Goal: Task Accomplishment & Management: Use online tool/utility

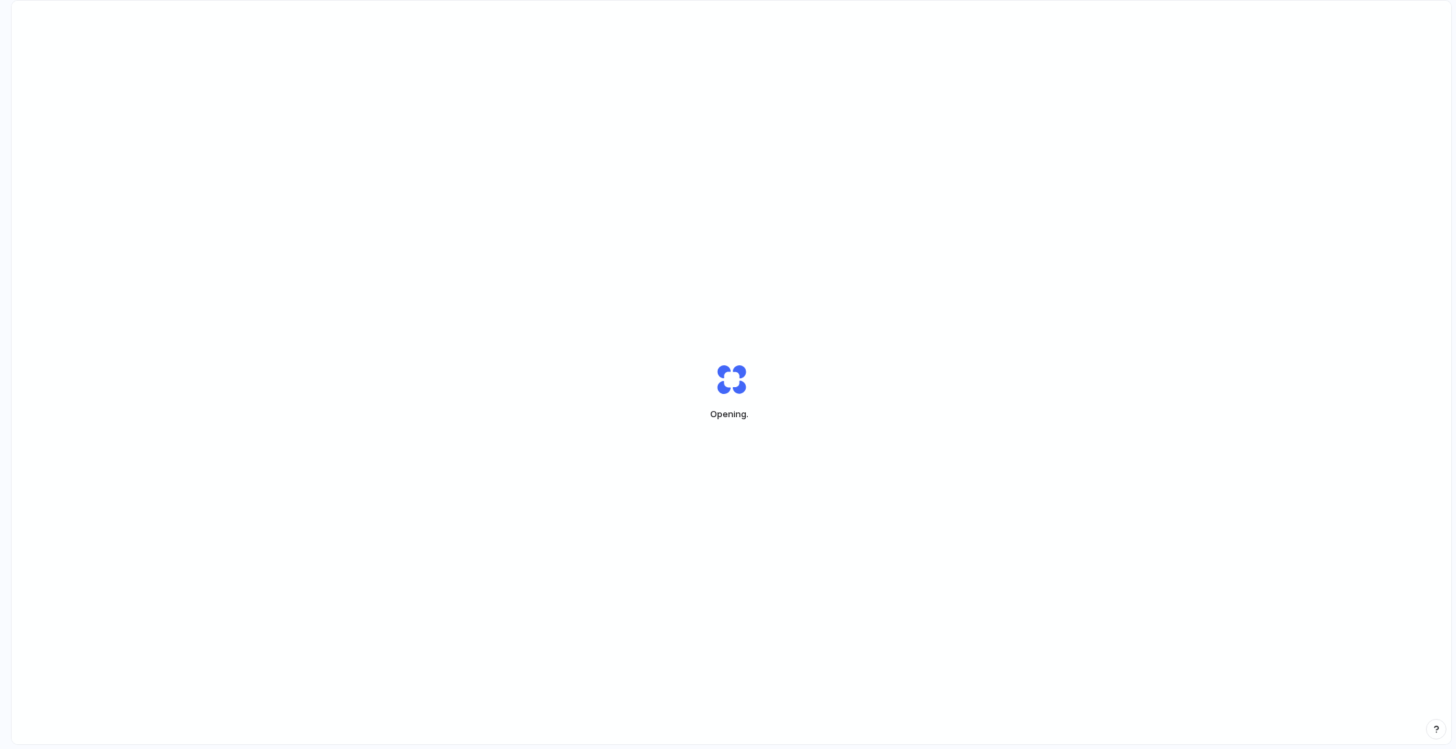
scroll to position [0, 12]
click at [979, 285] on div "Capturing" at bounding box center [732, 392] width 1440 height 782
